Goal: Transaction & Acquisition: Purchase product/service

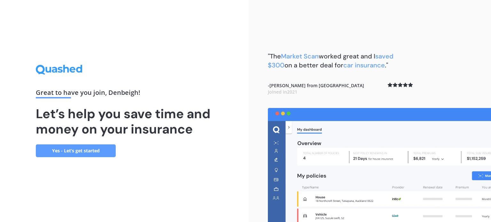
click at [101, 147] on link "Yes - Let’s get started" at bounding box center [76, 151] width 80 height 13
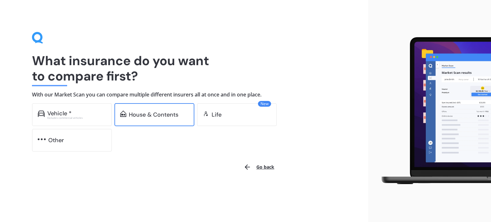
click at [157, 119] on div "House & Contents" at bounding box center [154, 114] width 80 height 23
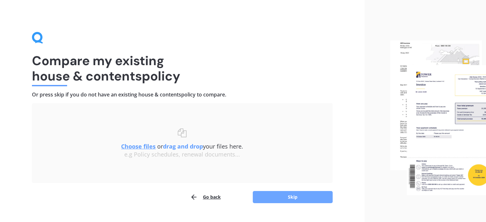
click at [282, 196] on button "Skip" at bounding box center [293, 197] width 80 height 12
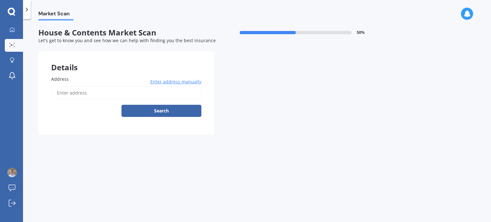
click at [119, 92] on input "Address" at bounding box center [126, 92] width 150 height 13
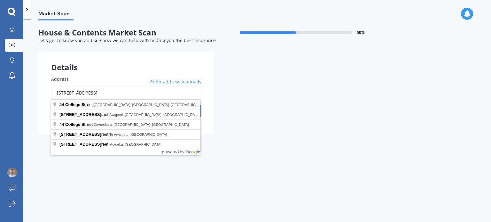
type input "[STREET_ADDRESS]"
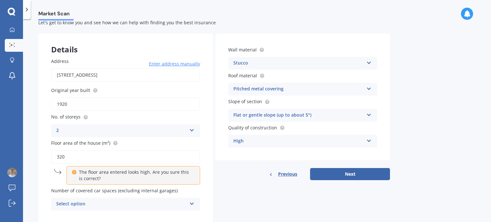
scroll to position [32, 0]
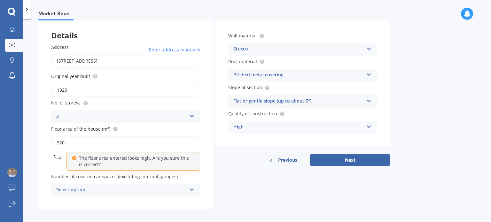
click at [81, 161] on p "The floor area entered looks high. Are you sure this is correct?" at bounding box center [135, 161] width 113 height 13
click at [97, 161] on p "The floor area entered looks high. Are you sure this is correct?" at bounding box center [135, 161] width 113 height 13
click at [108, 190] on div "Select option" at bounding box center [121, 190] width 130 height 8
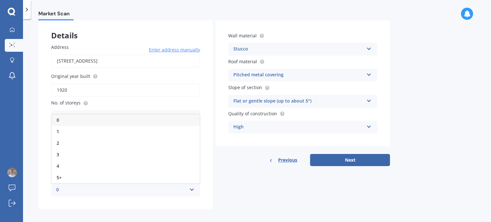
click at [107, 189] on div "0" at bounding box center [121, 190] width 130 height 8
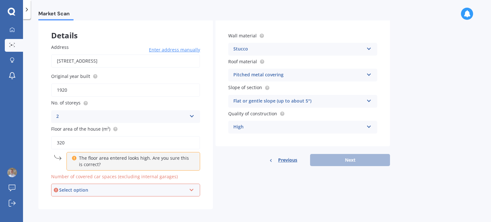
click at [108, 188] on div "Select option" at bounding box center [122, 190] width 127 height 7
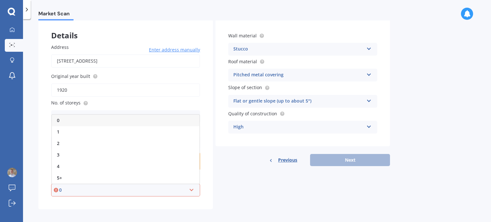
click at [256, 203] on div "Details Address [STREET_ADDRESS] Enter address manually Search Original year bu…" at bounding box center [214, 115] width 352 height 190
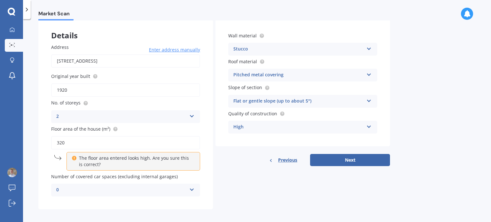
click at [302, 103] on div "Flat or gentle slope (up to about 5°)" at bounding box center [298, 102] width 130 height 8
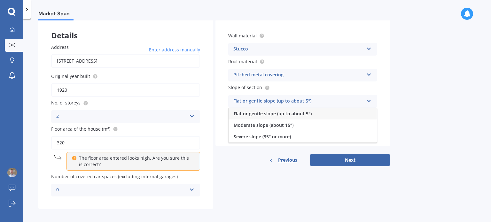
click at [304, 102] on div "Flat or gentle slope (up to about 5°)" at bounding box center [298, 102] width 130 height 8
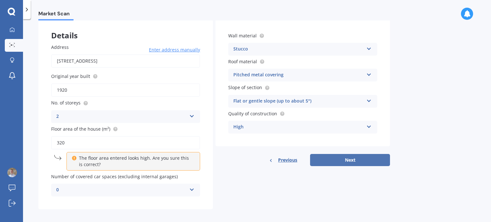
click at [347, 159] on button "Next" at bounding box center [350, 160] width 80 height 12
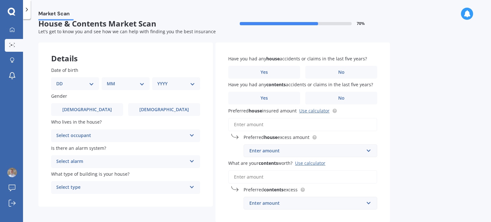
scroll to position [0, 0]
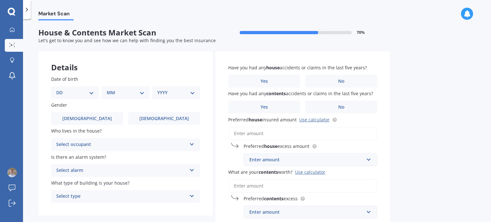
click at [79, 94] on select "DD 01 02 03 04 05 06 07 08 09 10 11 12 13 14 15 16 17 18 19 20 21 22 23 24 25 2…" at bounding box center [75, 92] width 38 height 7
select select "30"
click at [61, 89] on select "DD 01 02 03 04 05 06 07 08 09 10 11 12 13 14 15 16 17 18 19 20 21 22 23 24 25 2…" at bounding box center [75, 92] width 38 height 7
click at [137, 89] on select "MM 01 02 03 04 05 06 07 08 09 10 11 12" at bounding box center [126, 92] width 35 height 7
select select "03"
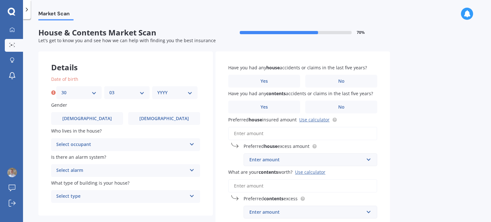
click at [109, 89] on select "MM 01 02 03 04 05 06 07 08 09 10 11 12" at bounding box center [126, 92] width 35 height 7
click at [169, 94] on select "YYYY 2009 2008 2007 2006 2005 2004 2003 2002 2001 2000 1999 1998 1997 1996 1995…" at bounding box center [174, 92] width 35 height 7
select select "2004"
click at [157, 89] on select "YYYY 2009 2008 2007 2006 2005 2004 2003 2002 2001 2000 1999 1998 1997 1996 1995…" at bounding box center [174, 92] width 35 height 7
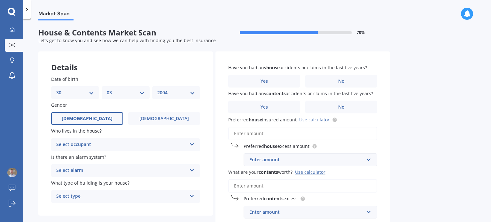
click at [75, 122] on label "[DEMOGRAPHIC_DATA]" at bounding box center [87, 118] width 72 height 13
click at [0, 0] on input "[DEMOGRAPHIC_DATA]" at bounding box center [0, 0] width 0 height 0
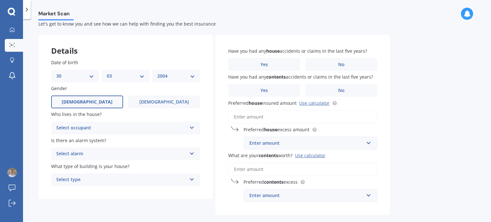
scroll to position [32, 0]
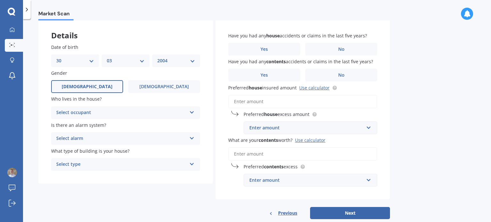
click at [146, 114] on div "Select occupant" at bounding box center [121, 113] width 130 height 8
click at [133, 124] on div "Owner" at bounding box center [125, 126] width 148 height 12
click at [133, 137] on div "Select alarm" at bounding box center [121, 139] width 130 height 8
click at [134, 153] on div "Yes, monitored" at bounding box center [125, 151] width 148 height 12
click at [127, 167] on div "Select type" at bounding box center [121, 165] width 130 height 8
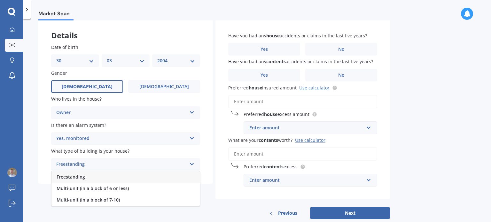
drag, startPoint x: 122, startPoint y: 178, endPoint x: 120, endPoint y: 181, distance: 3.7
click at [120, 181] on div "Freestanding" at bounding box center [125, 177] width 148 height 12
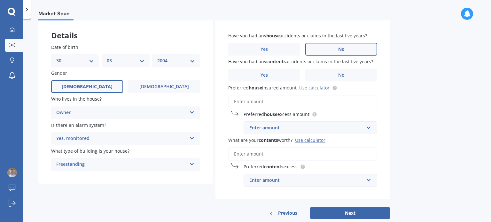
click at [320, 52] on label "No" at bounding box center [341, 49] width 72 height 13
click at [0, 0] on input "No" at bounding box center [0, 0] width 0 height 0
click at [342, 82] on div "Have you had any house accidents or claims in the last five years? Yes No Have …" at bounding box center [303, 110] width 175 height 180
click at [347, 72] on label "No" at bounding box center [341, 75] width 72 height 13
click at [0, 0] on input "No" at bounding box center [0, 0] width 0 height 0
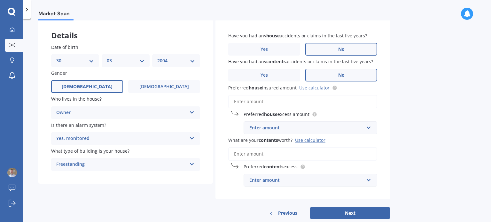
click at [302, 105] on input "Preferred house insured amount Use calculator" at bounding box center [302, 101] width 149 height 13
type input "$0"
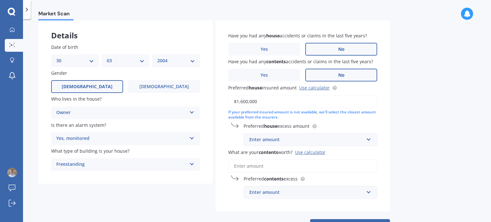
type input "$1,600,000"
click at [312, 142] on div "Enter amount" at bounding box center [306, 139] width 114 height 7
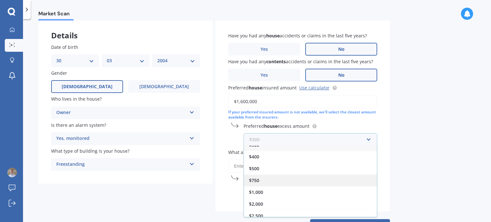
scroll to position [11, 0]
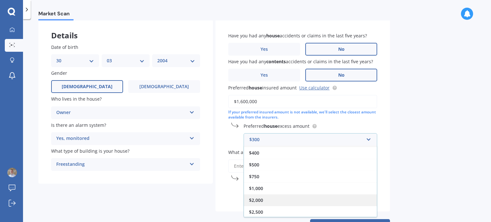
click at [283, 200] on div "$2,000" at bounding box center [310, 200] width 133 height 12
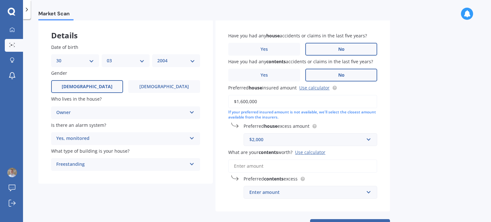
click at [287, 142] on div "$2,000" at bounding box center [306, 139] width 114 height 7
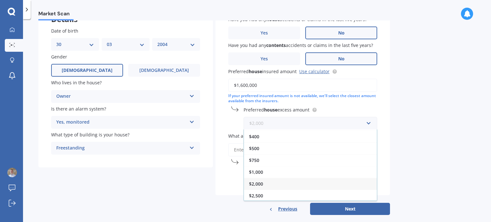
scroll to position [58, 0]
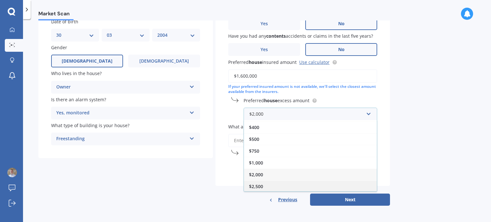
click at [265, 182] on div "$2,500" at bounding box center [310, 187] width 133 height 12
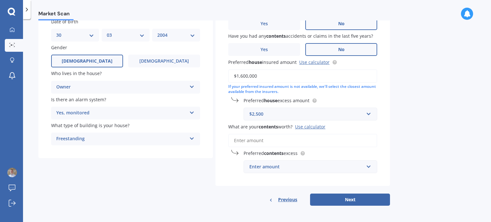
click at [294, 137] on input "What are your contents worth? Use calculator" at bounding box center [302, 140] width 149 height 13
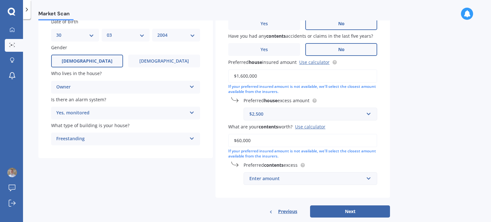
type input "$60,000"
click at [324, 181] on div "Enter amount" at bounding box center [306, 178] width 114 height 7
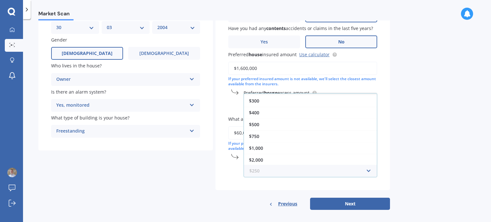
scroll to position [69, 0]
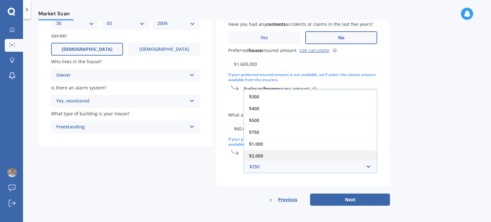
click at [278, 158] on div "$2,000" at bounding box center [310, 156] width 133 height 12
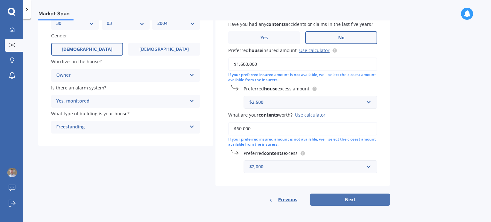
click at [373, 199] on button "Next" at bounding box center [350, 200] width 80 height 12
select select "30"
select select "03"
select select "2004"
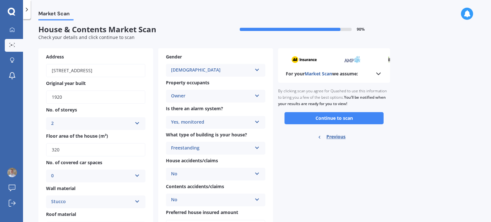
scroll to position [0, 0]
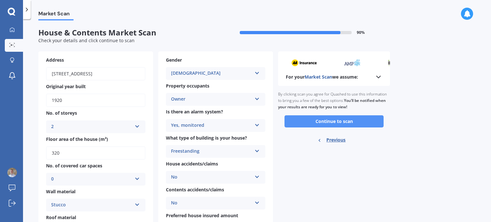
click at [345, 120] on button "Continue to scan" at bounding box center [334, 121] width 99 height 12
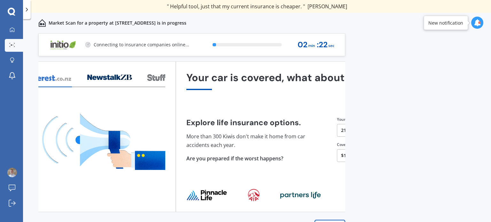
drag, startPoint x: 287, startPoint y: 79, endPoint x: 118, endPoint y: 84, distance: 169.5
click at [118, 84] on div at bounding box center [109, 79] width 45 height 15
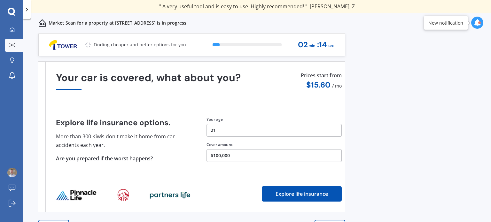
drag, startPoint x: 258, startPoint y: 79, endPoint x: 265, endPoint y: 84, distance: 8.4
click at [265, 84] on div "Your car is covered, what about you?" at bounding box center [199, 81] width 286 height 18
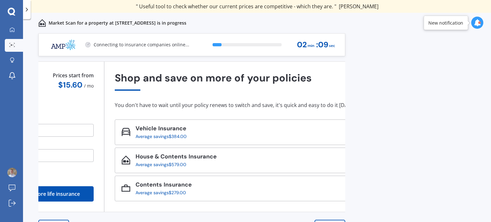
drag, startPoint x: 321, startPoint y: 104, endPoint x: 60, endPoint y: 92, distance: 260.9
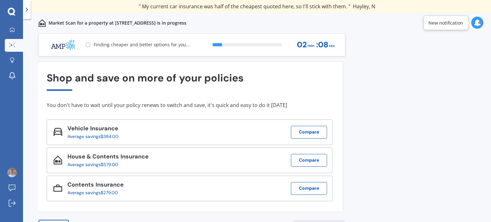
drag, startPoint x: 233, startPoint y: 93, endPoint x: 211, endPoint y: 93, distance: 22.4
click at [211, 93] on div "Shop and save on more of your policies You don't have to wait until your policy…" at bounding box center [190, 137] width 286 height 130
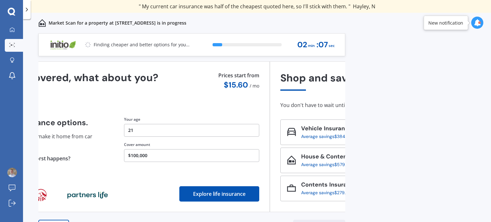
drag, startPoint x: 140, startPoint y: 87, endPoint x: 361, endPoint y: 90, distance: 221.0
click at [360, 90] on div "Previous 60,000+ Kiwis have signed up to shop and save on insurance with us " H…" at bounding box center [257, 134] width 468 height 203
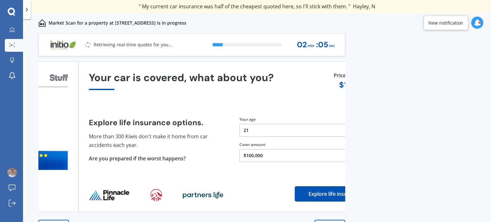
drag, startPoint x: 296, startPoint y: 94, endPoint x: 336, endPoint y: 90, distance: 40.1
click at [336, 90] on div "Your car is covered, what about you? Explore life insurance options. More than …" at bounding box center [232, 137] width 286 height 130
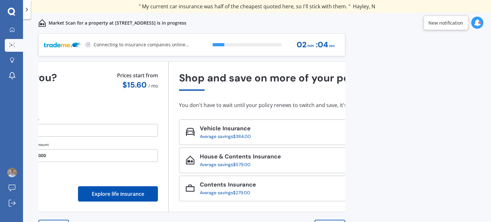
drag, startPoint x: 278, startPoint y: 89, endPoint x: 114, endPoint y: 96, distance: 163.5
click at [114, 96] on div "Your car is covered, what about you? Explore life insurance options. More than …" at bounding box center [15, 137] width 286 height 130
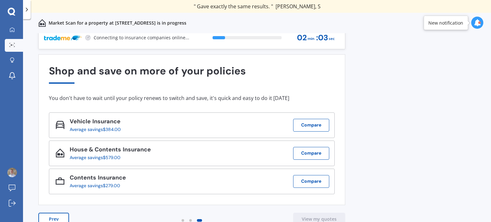
scroll to position [9, 0]
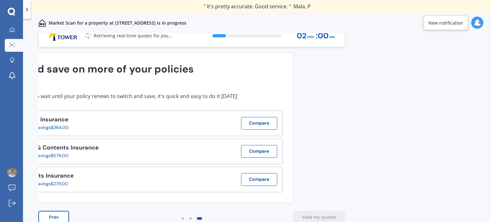
drag, startPoint x: 270, startPoint y: 75, endPoint x: 111, endPoint y: 84, distance: 158.9
click at [111, 84] on div "Shop and save on more of your policies You don't have to wait until your policy…" at bounding box center [140, 128] width 286 height 130
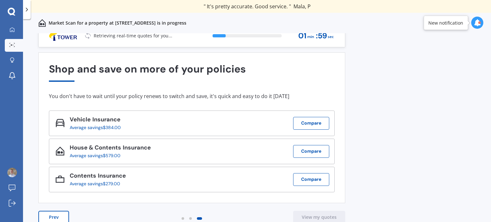
drag, startPoint x: 131, startPoint y: 85, endPoint x: 392, endPoint y: 85, distance: 261.6
click at [425, 85] on div "Previous 60,000+ Kiwis have signed up to shop and save on insurance with us " H…" at bounding box center [257, 134] width 468 height 203
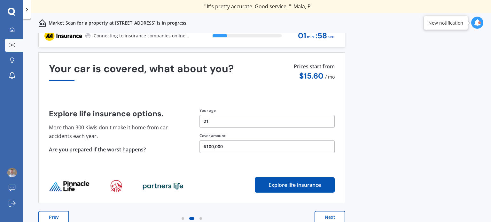
drag, startPoint x: 200, startPoint y: 74, endPoint x: 476, endPoint y: 67, distance: 276.0
click at [457, 67] on div "Previous 60,000+ Kiwis have signed up to shop and save on insurance with us " H…" at bounding box center [257, 134] width 468 height 203
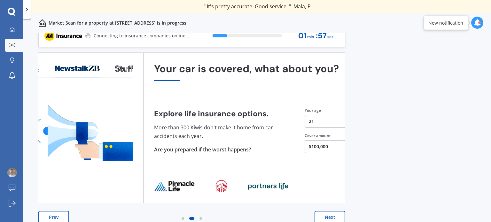
drag, startPoint x: 140, startPoint y: 73, endPoint x: 405, endPoint y: 75, distance: 265.1
click at [405, 75] on div "Previous 60,000+ Kiwis have signed up to shop and save on insurance with us " H…" at bounding box center [257, 134] width 468 height 203
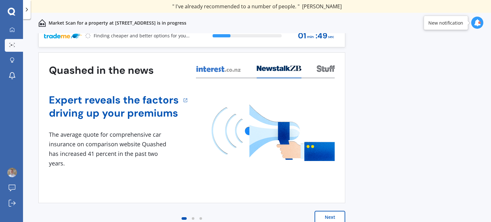
drag, startPoint x: 330, startPoint y: 174, endPoint x: 116, endPoint y: 144, distance: 216.0
click at [96, 153] on div "Expert reveals the factors driving up your premiums 1 The average quote for com…" at bounding box center [192, 129] width 286 height 103
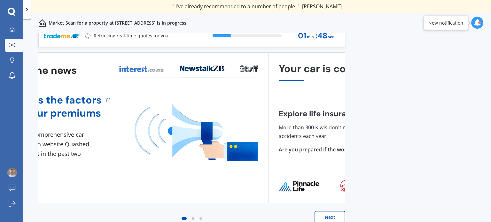
drag, startPoint x: 161, startPoint y: 96, endPoint x: 61, endPoint y: 106, distance: 99.9
click at [135, 105] on img at bounding box center [196, 133] width 123 height 57
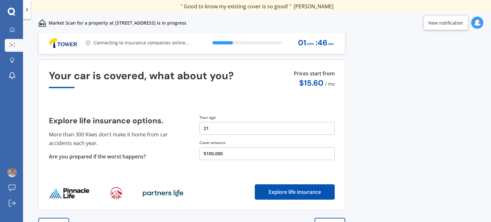
scroll to position [0, 0]
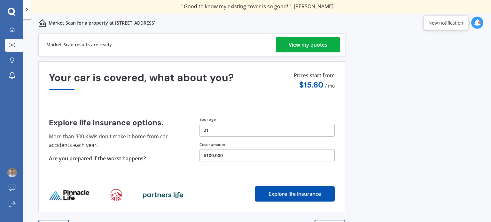
click at [295, 41] on div "View my quotes" at bounding box center [308, 44] width 39 height 15
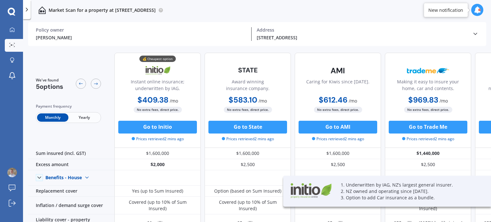
click at [255, 84] on div "Award winning insurance company." at bounding box center [247, 86] width 75 height 16
drag, startPoint x: 321, startPoint y: 90, endPoint x: 335, endPoint y: 85, distance: 14.6
click at [335, 85] on div "Caring for Kiwis since [DATE]." at bounding box center [337, 86] width 63 height 16
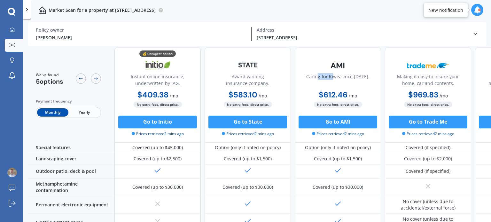
scroll to position [192, 0]
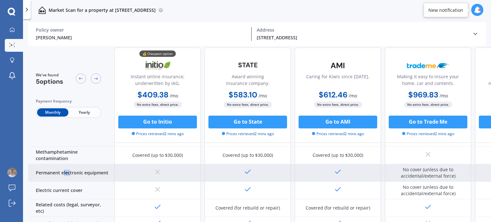
drag, startPoint x: 64, startPoint y: 171, endPoint x: 69, endPoint y: 172, distance: 5.2
click at [69, 172] on div "Permanent electronic equipment" at bounding box center [71, 173] width 86 height 18
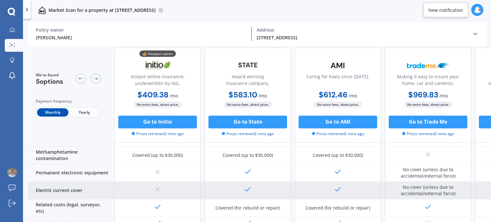
click at [90, 185] on div "Electric current cover" at bounding box center [71, 191] width 86 height 18
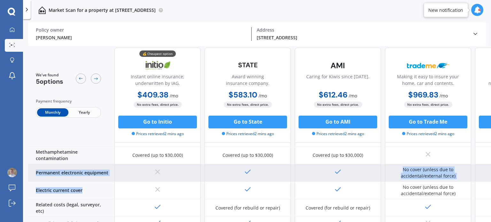
drag, startPoint x: 90, startPoint y: 184, endPoint x: 36, endPoint y: 166, distance: 56.4
click at [36, 166] on div "Sum insured (incl. GST) $1,600,000 $1,600,000 $1,600,000 $1,440,000 $1,440,000 …" at bounding box center [294, 130] width 533 height 349
click at [36, 166] on div "Permanent electronic equipment" at bounding box center [71, 173] width 86 height 18
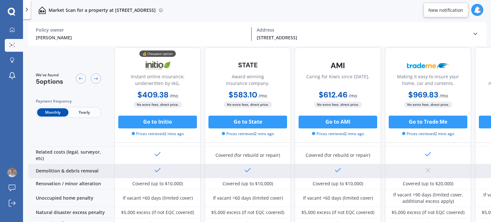
scroll to position [256, 0]
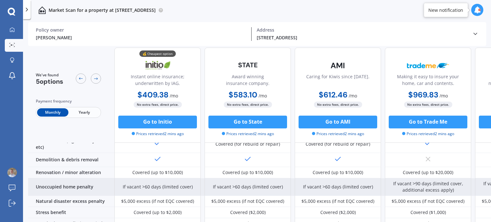
click at [91, 178] on div "Unoccupied home penalty" at bounding box center [71, 187] width 86 height 18
drag, startPoint x: 92, startPoint y: 177, endPoint x: 80, endPoint y: 177, distance: 12.2
click at [80, 178] on div "Unoccupied home penalty" at bounding box center [71, 187] width 86 height 18
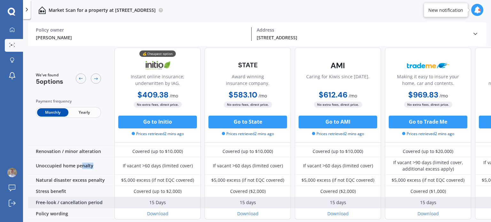
scroll to position [288, 0]
